Goal: Information Seeking & Learning: Learn about a topic

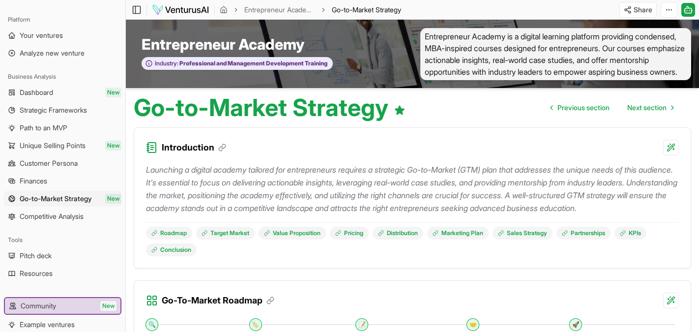
click at [261, 153] on div "Introduction" at bounding box center [412, 142] width 557 height 28
click at [40, 160] on span "Customer Persona" at bounding box center [49, 163] width 58 height 10
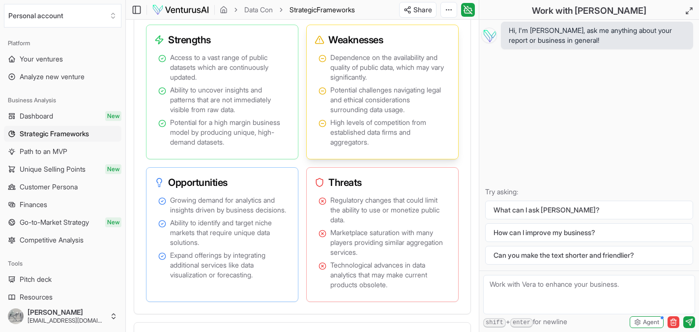
scroll to position [838, 0]
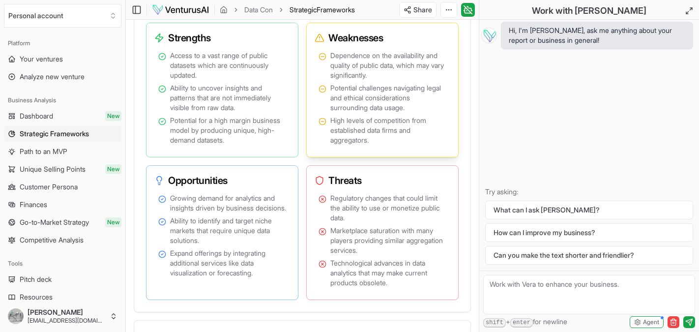
click at [322, 125] on circle at bounding box center [322, 121] width 6 height 6
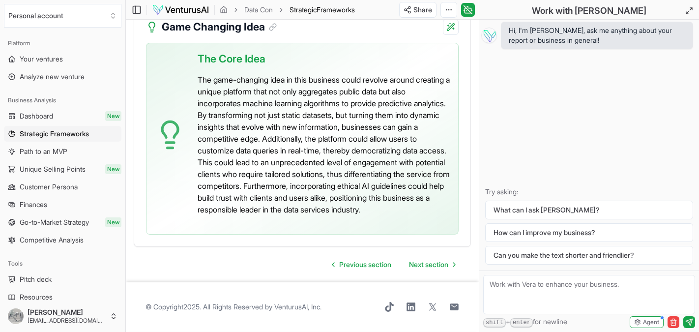
scroll to position [2802, 0]
